Goal: Task Accomplishment & Management: Manage account settings

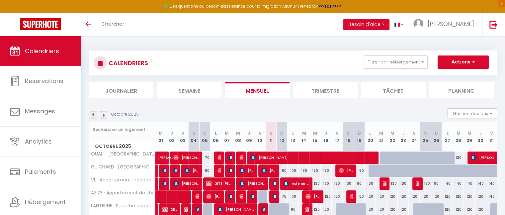
scroll to position [237, 0]
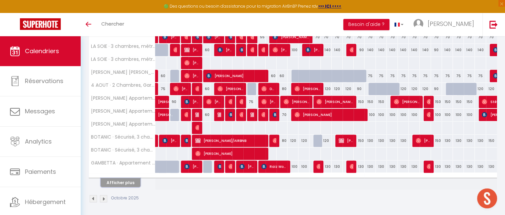
click at [120, 182] on button "Afficher plus" at bounding box center [121, 182] width 40 height 9
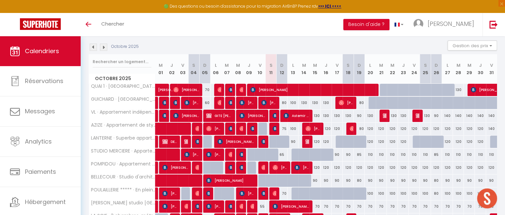
scroll to position [67, 0]
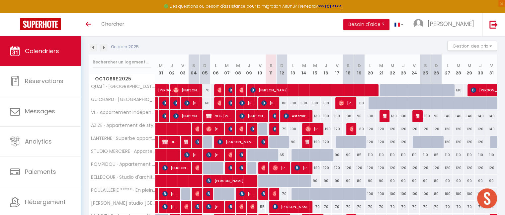
click at [283, 102] on div "80" at bounding box center [281, 103] width 11 height 12
type input "80"
type input "Dim 12 Octobre 2025"
type input "Lun 13 Octobre 2025"
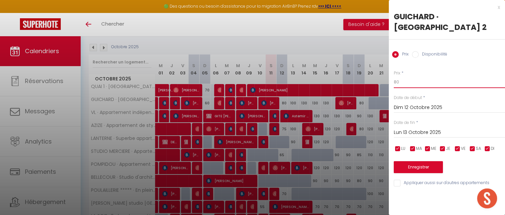
click at [403, 84] on input "80" at bounding box center [448, 82] width 111 height 12
type input "8"
type input "70"
click at [413, 163] on button "Enregistrer" at bounding box center [417, 167] width 49 height 12
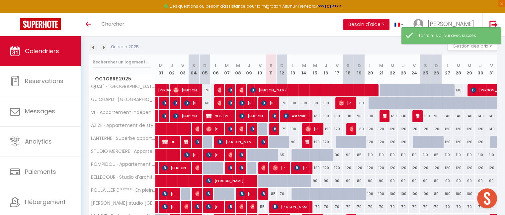
click at [283, 127] on div "75" at bounding box center [281, 129] width 11 height 12
type input "75"
type input "Dim 12 Octobre 2025"
type input "Lun 13 Octobre 2025"
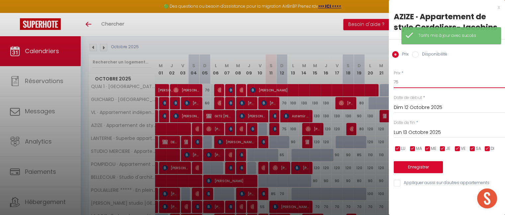
click at [402, 85] on input "75" at bounding box center [448, 82] width 111 height 12
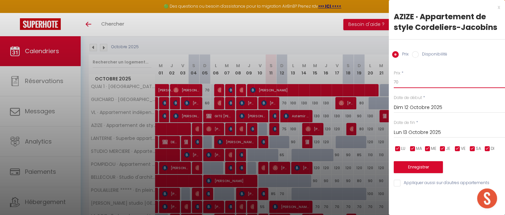
type input "70"
click at [417, 163] on button "Enregistrer" at bounding box center [417, 167] width 49 height 12
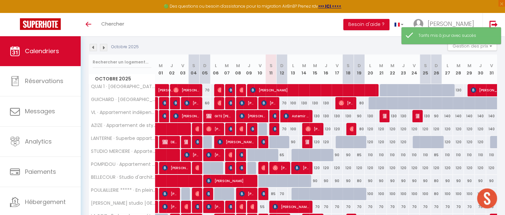
click at [280, 154] on div "65" at bounding box center [281, 155] width 11 height 12
type input "65"
type input "Dim 12 Octobre 2025"
type input "Lun 13 Octobre 2025"
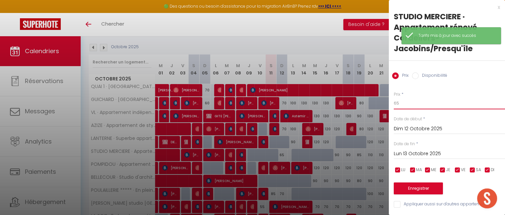
type input "6"
click at [400, 103] on input "6" at bounding box center [448, 103] width 111 height 12
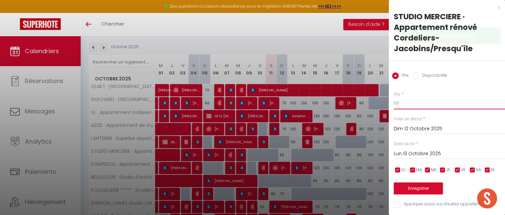
type input "55"
click at [415, 187] on button "Enregistrer" at bounding box center [417, 188] width 49 height 12
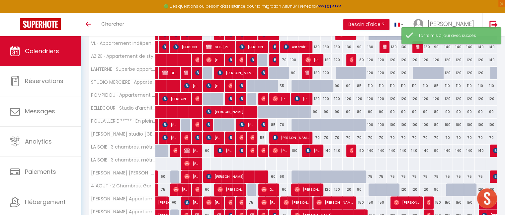
scroll to position [148, 0]
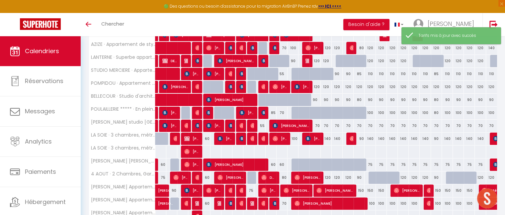
click at [272, 111] on div "85" at bounding box center [270, 112] width 11 height 12
type input "85"
type input "Sam 11 Octobre 2025"
type input "Dim 12 Octobre 2025"
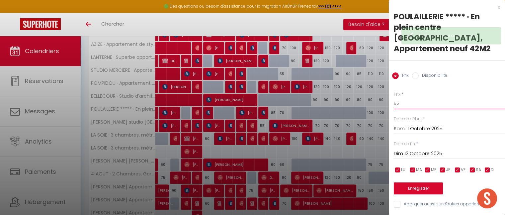
click at [403, 97] on input "85" at bounding box center [448, 103] width 111 height 12
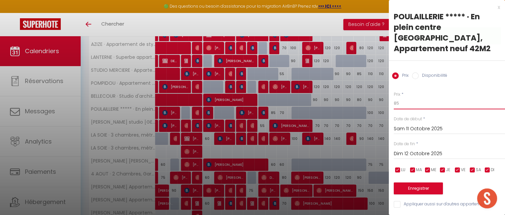
type input "8"
type input "70"
click at [417, 182] on button "Enregistrer" at bounding box center [417, 188] width 49 height 12
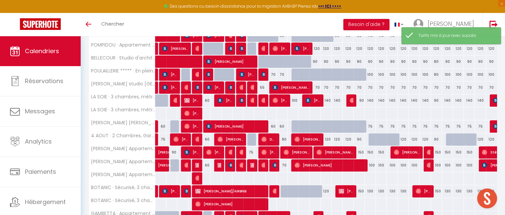
scroll to position [187, 0]
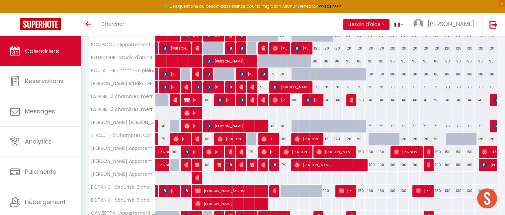
click at [283, 137] on div "80" at bounding box center [281, 139] width 11 height 12
type input "80"
type input "Dim 12 Octobre 2025"
type input "Lun 13 Octobre 2025"
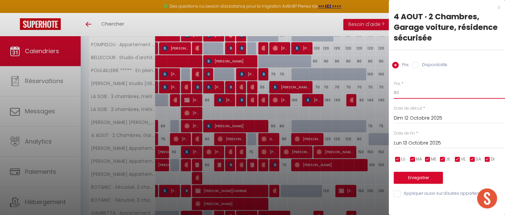
click at [401, 92] on input "80" at bounding box center [448, 93] width 111 height 12
type input "8"
type input "70"
click at [406, 179] on button "Enregistrer" at bounding box center [417, 177] width 49 height 12
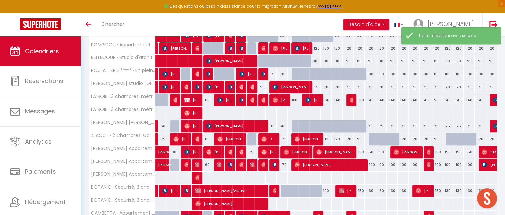
scroll to position [237, 0]
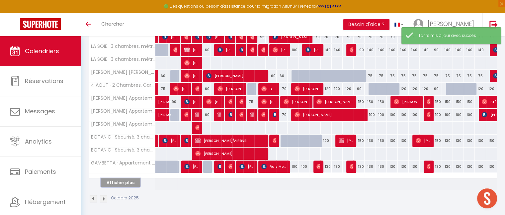
click at [120, 180] on button "Afficher plus" at bounding box center [121, 182] width 40 height 9
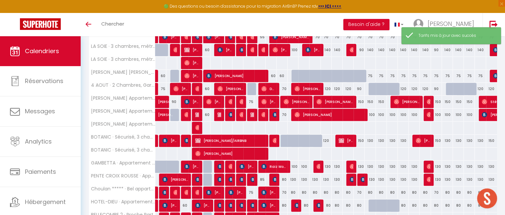
click at [284, 114] on div "70" at bounding box center [281, 114] width 11 height 12
type input "70"
type input "Dim 12 Octobre 2025"
type input "Lun 13 Octobre 2025"
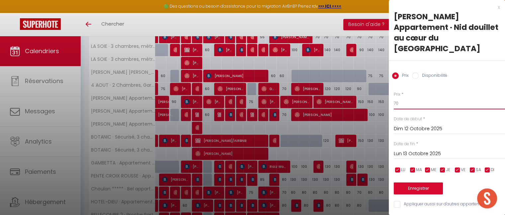
type input "7"
click at [403, 97] on input "7" at bounding box center [448, 103] width 111 height 12
type input "65"
click at [420, 182] on button "Enregistrer" at bounding box center [417, 188] width 49 height 12
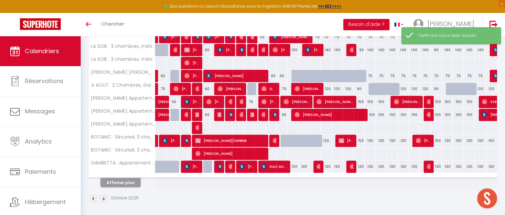
click at [126, 180] on button "Afficher plus" at bounding box center [121, 182] width 40 height 9
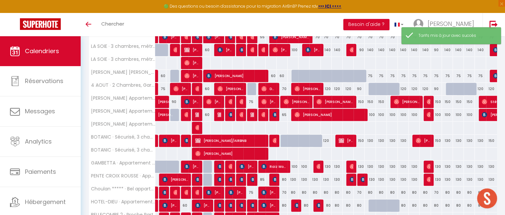
scroll to position [494, 0]
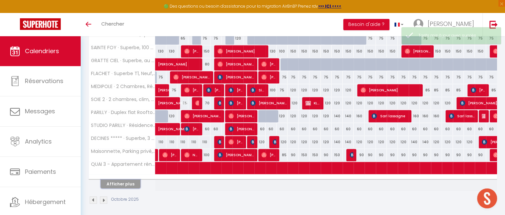
click at [130, 180] on button "Afficher plus" at bounding box center [121, 183] width 40 height 9
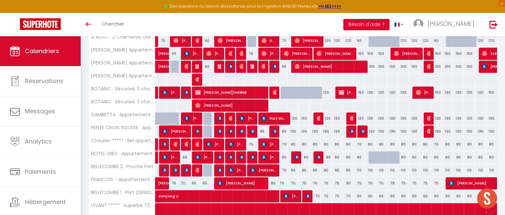
scroll to position [314, 0]
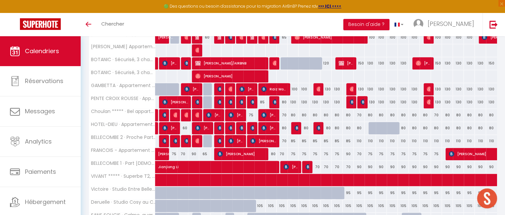
click at [273, 151] on div "80" at bounding box center [270, 154] width 11 height 12
type input "80"
type input "Sam 11 Octobre 2025"
type input "Dim 12 Octobre 2025"
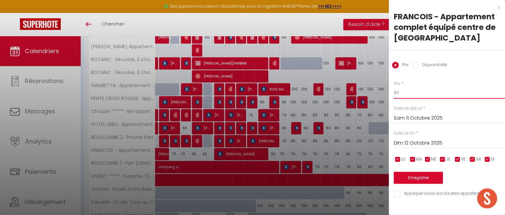
click at [409, 96] on input "80" at bounding box center [448, 93] width 111 height 12
type input "8"
type input "65"
click at [417, 175] on button "Enregistrer" at bounding box center [417, 177] width 49 height 12
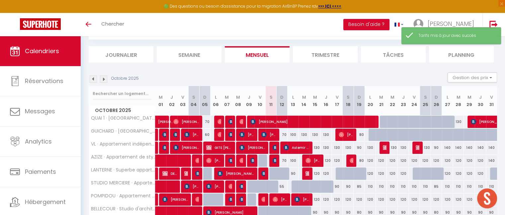
scroll to position [237, 0]
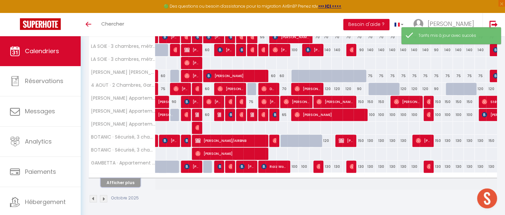
click at [121, 183] on button "Afficher plus" at bounding box center [121, 182] width 40 height 9
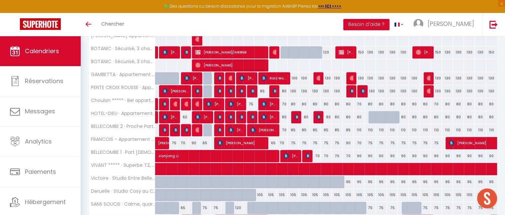
scroll to position [325, 0]
click at [282, 140] on div "70" at bounding box center [281, 143] width 11 height 12
type input "70"
type input "Dim 12 Octobre 2025"
type input "Lun 13 Octobre 2025"
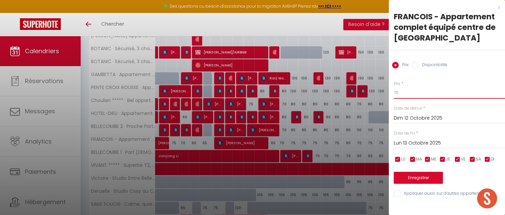
click at [402, 91] on input "70" at bounding box center [448, 93] width 111 height 12
type input "7"
type input "60"
click at [419, 174] on button "Enregistrer" at bounding box center [417, 177] width 49 height 12
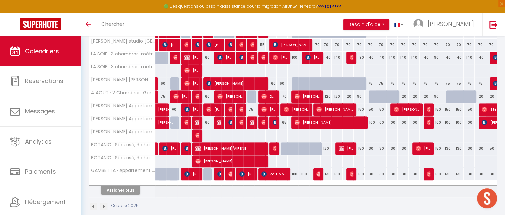
scroll to position [231, 0]
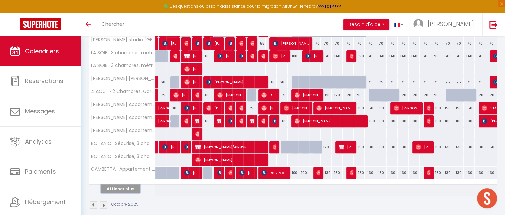
click at [125, 187] on button "Afficher plus" at bounding box center [121, 188] width 40 height 9
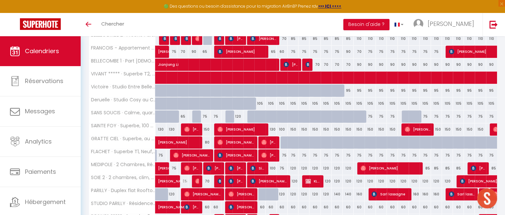
scroll to position [420, 0]
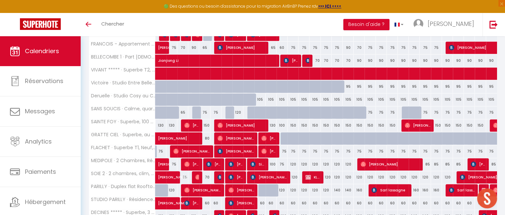
click at [284, 147] on div "75" at bounding box center [281, 151] width 11 height 12
type input "75"
type input "Dim 12 Octobre 2025"
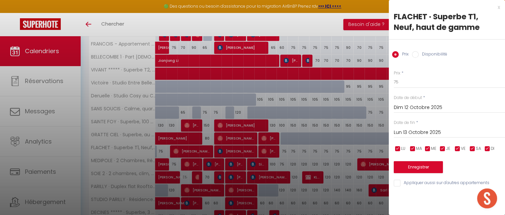
click at [433, 132] on input "Lun 13 Octobre 2025" at bounding box center [448, 132] width 111 height 9
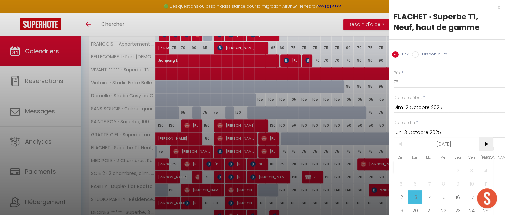
click at [486, 142] on span ">" at bounding box center [485, 143] width 14 height 13
click at [487, 168] on span "1" at bounding box center [485, 170] width 14 height 13
type input "[DATE]"
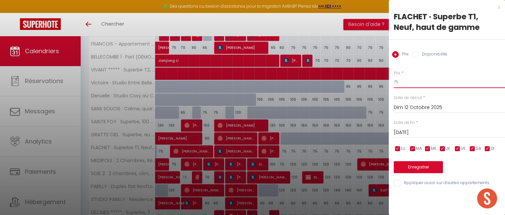
click at [409, 82] on input "75" at bounding box center [448, 82] width 111 height 12
type input "70"
click at [421, 167] on button "Enregistrer" at bounding box center [417, 167] width 49 height 12
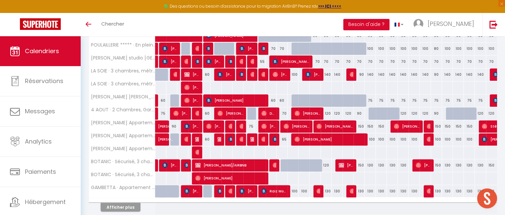
scroll to position [237, 0]
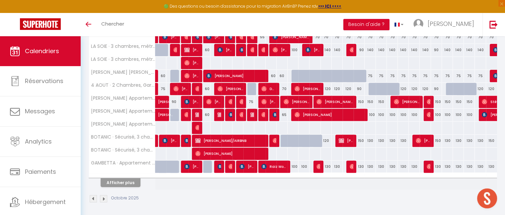
click at [358, 138] on div "150" at bounding box center [358, 140] width 11 height 12
type input "150"
type input "Dim 19 Octobre 2025"
type input "Lun 20 Octobre 2025"
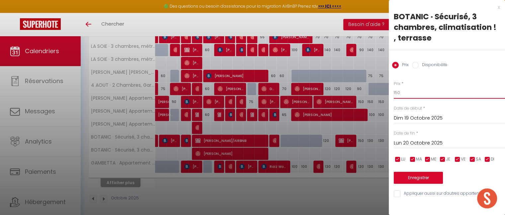
click at [403, 95] on input "150" at bounding box center [448, 93] width 111 height 12
type input "1"
type input "90"
click at [420, 177] on button "Enregistrer" at bounding box center [417, 177] width 49 height 12
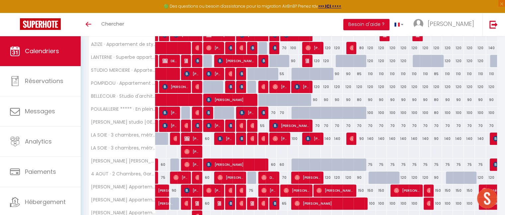
scroll to position [149, 0]
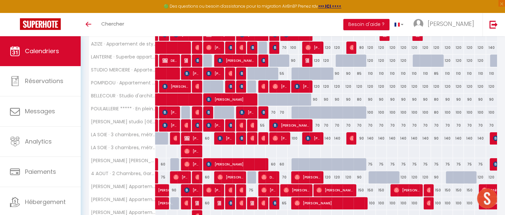
click at [359, 186] on div "150" at bounding box center [358, 190] width 11 height 12
type input "150"
type input "Dim 19 Octobre 2025"
type input "Lun 20 Octobre 2025"
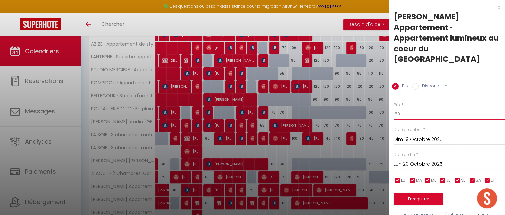
click at [407, 108] on input "150" at bounding box center [448, 114] width 111 height 12
type input "100"
click at [417, 193] on button "Enregistrer" at bounding box center [417, 199] width 49 height 12
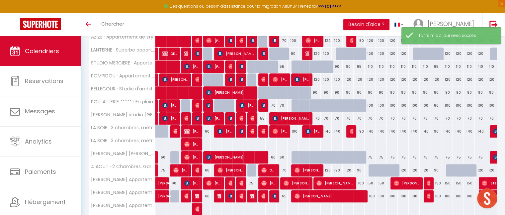
scroll to position [161, 0]
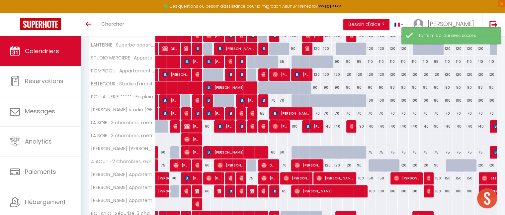
click at [437, 177] on div "150" at bounding box center [436, 178] width 11 height 12
type input "150"
type input "Dim 26 Octobre 2025"
type input "Lun 27 Octobre 2025"
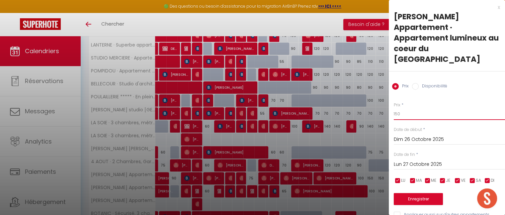
click at [412, 108] on input "150" at bounding box center [448, 114] width 111 height 12
click at [412, 108] on input "1" at bounding box center [448, 114] width 111 height 12
type input "100"
click at [418, 193] on button "Enregistrer" at bounding box center [417, 199] width 49 height 12
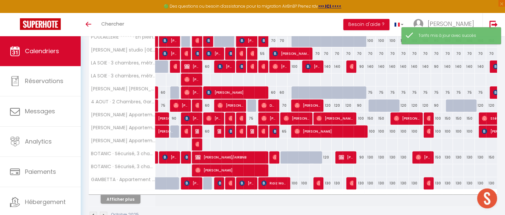
scroll to position [235, 0]
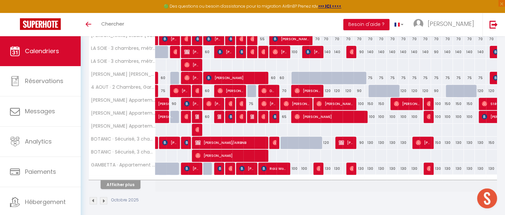
click at [371, 101] on div "150" at bounding box center [369, 104] width 11 height 12
type input "150"
type input "Lun 20 Octobre 2025"
type input "[DATE]"
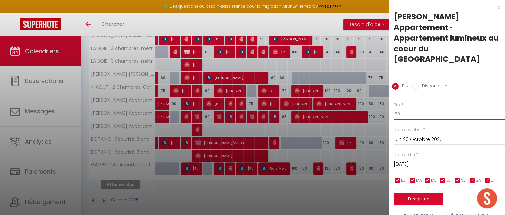
click at [409, 108] on input "150" at bounding box center [448, 114] width 111 height 12
type input "120"
click at [423, 193] on button "Enregistrer" at bounding box center [417, 199] width 49 height 12
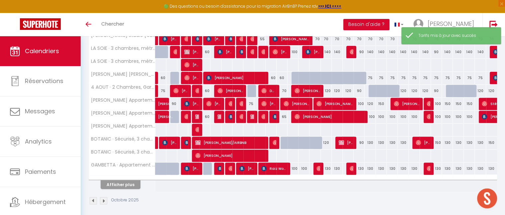
click at [446, 102] on div "150" at bounding box center [446, 104] width 11 height 12
type input "150"
type input "Lun 27 Octobre 2025"
type input "[DATE]"
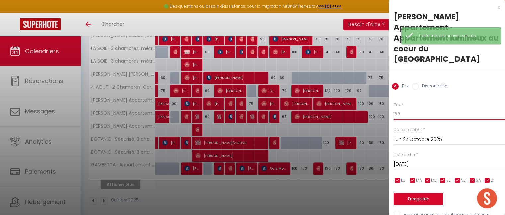
click at [407, 108] on input "150" at bounding box center [448, 114] width 111 height 12
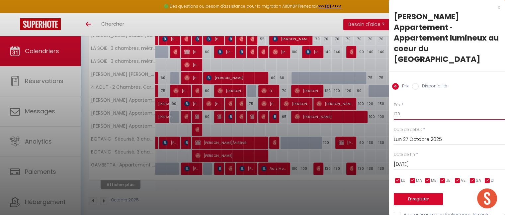
type input "120"
click at [422, 193] on button "Enregistrer" at bounding box center [417, 199] width 49 height 12
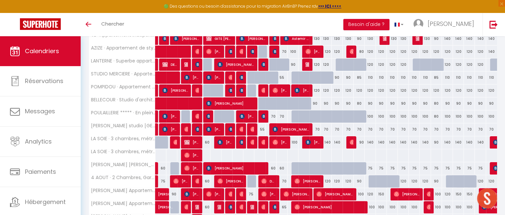
scroll to position [220, 0]
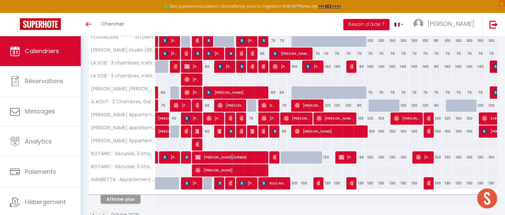
click at [383, 115] on div "150" at bounding box center [380, 118] width 11 height 12
type input "150"
type input "[DATE]"
type input "Mer 22 Octobre 2025"
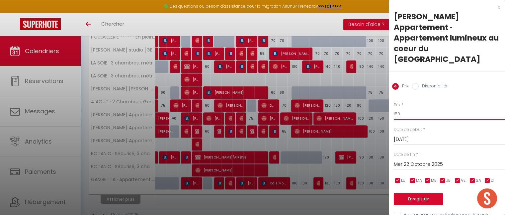
click at [400, 108] on input "150" at bounding box center [448, 114] width 111 height 12
type input "130"
click at [412, 193] on button "Enregistrer" at bounding box center [417, 199] width 49 height 12
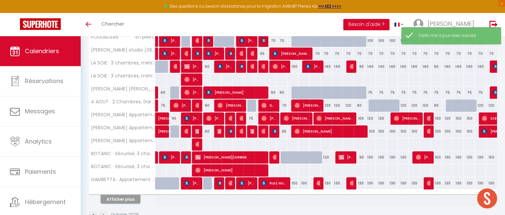
click at [457, 116] on div "150" at bounding box center [457, 118] width 11 height 12
type input "150"
type input "[DATE]"
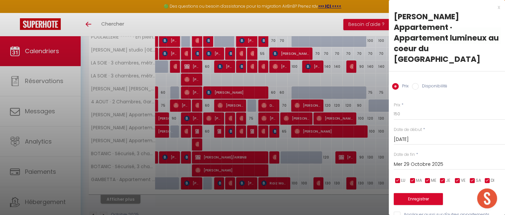
click at [423, 160] on input "Mer 29 Octobre 2025" at bounding box center [448, 164] width 111 height 9
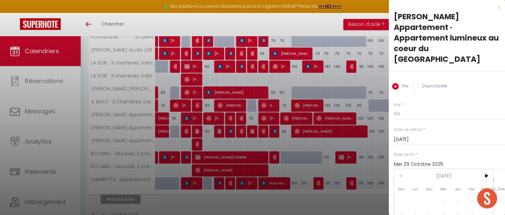
scroll to position [41, 0]
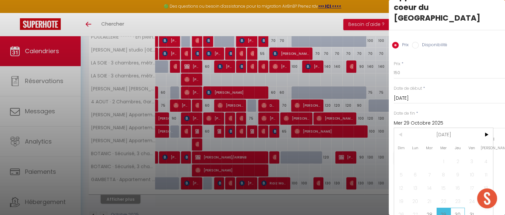
click at [458, 207] on span "30" at bounding box center [457, 213] width 14 height 13
type input "Jeu 30 Octobre 2025"
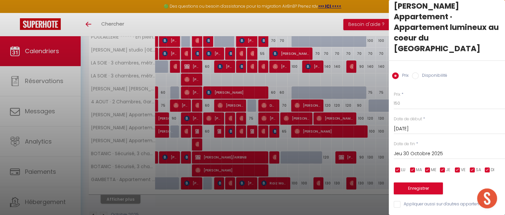
scroll to position [0, 0]
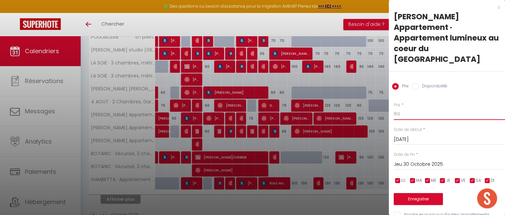
click at [400, 108] on input "150" at bounding box center [448, 114] width 111 height 12
type input "140"
click at [413, 193] on button "Enregistrer" at bounding box center [417, 199] width 49 height 12
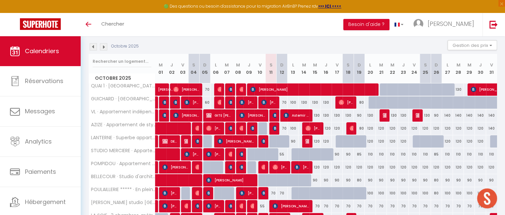
scroll to position [73, 0]
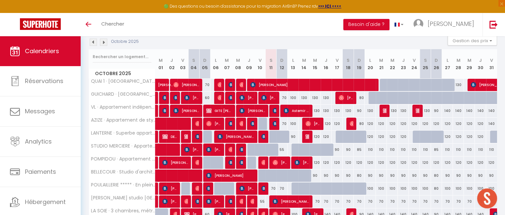
click at [304, 98] on div "130" at bounding box center [303, 98] width 11 height 12
type input "130"
type input "[DATE]"
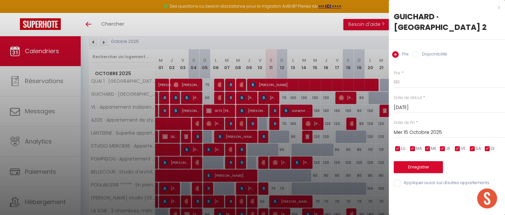
click at [430, 129] on input "Mer 15 Octobre 2025" at bounding box center [448, 132] width 111 height 9
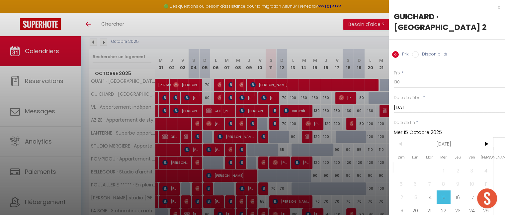
scroll to position [20, 0]
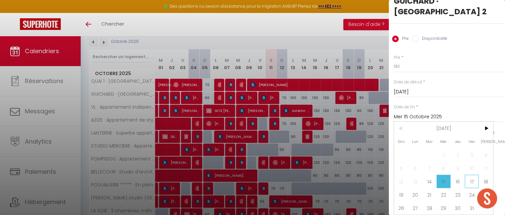
click at [474, 175] on span "17" at bounding box center [471, 180] width 14 height 13
type input "Ven 17 Octobre 2025"
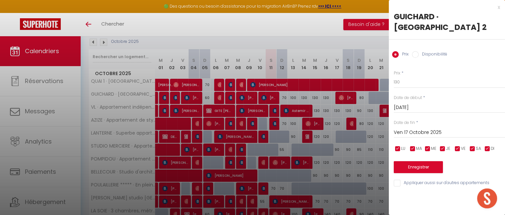
scroll to position [0, 0]
click at [415, 82] on input "130" at bounding box center [448, 82] width 111 height 12
type input "120"
click at [423, 170] on button "Enregistrer" at bounding box center [417, 167] width 49 height 12
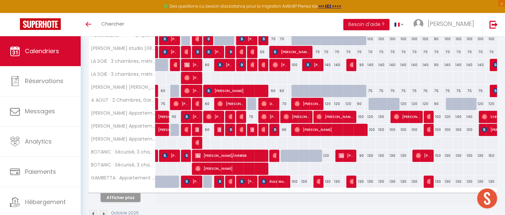
scroll to position [233, 0]
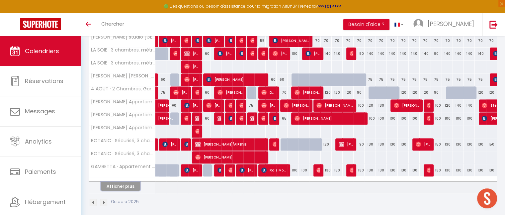
click at [115, 185] on button "Afficher plus" at bounding box center [121, 185] width 40 height 9
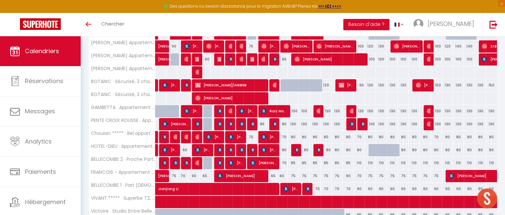
scroll to position [293, 0]
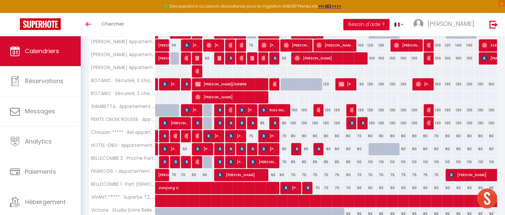
click at [292, 121] on div "130" at bounding box center [292, 123] width 11 height 12
type input "130"
type input "Lun 13 Octobre 2025"
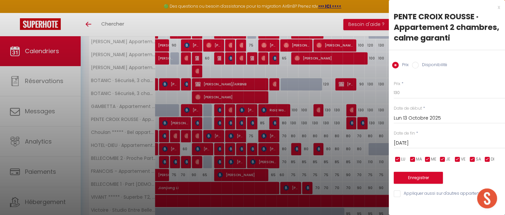
click at [409, 142] on input "[DATE]" at bounding box center [448, 143] width 111 height 9
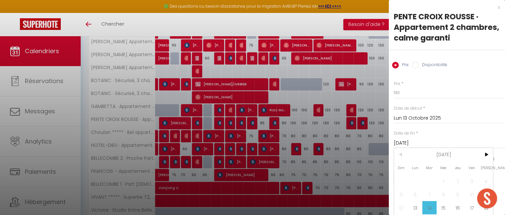
scroll to position [31, 0]
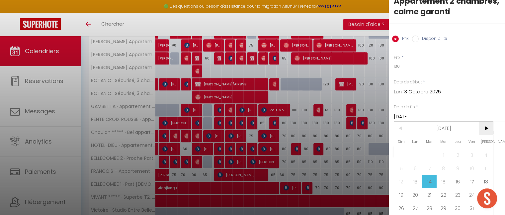
click at [486, 126] on span ">" at bounding box center [485, 127] width 14 height 13
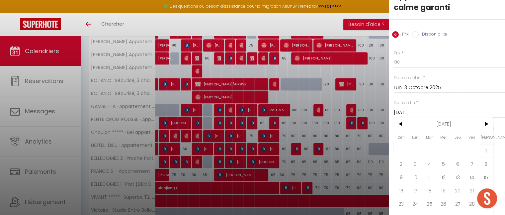
click at [489, 148] on span "1" at bounding box center [485, 150] width 14 height 13
type input "[DATE]"
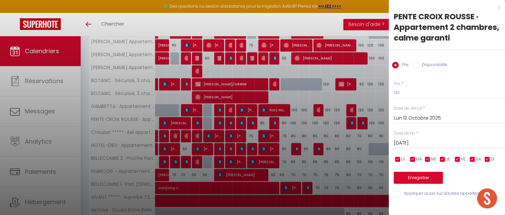
scroll to position [0, 0]
click at [400, 91] on input "13" at bounding box center [448, 93] width 111 height 12
type input "120"
click at [421, 178] on button "Enregistrer" at bounding box center [417, 177] width 49 height 12
